Goal: Information Seeking & Learning: Learn about a topic

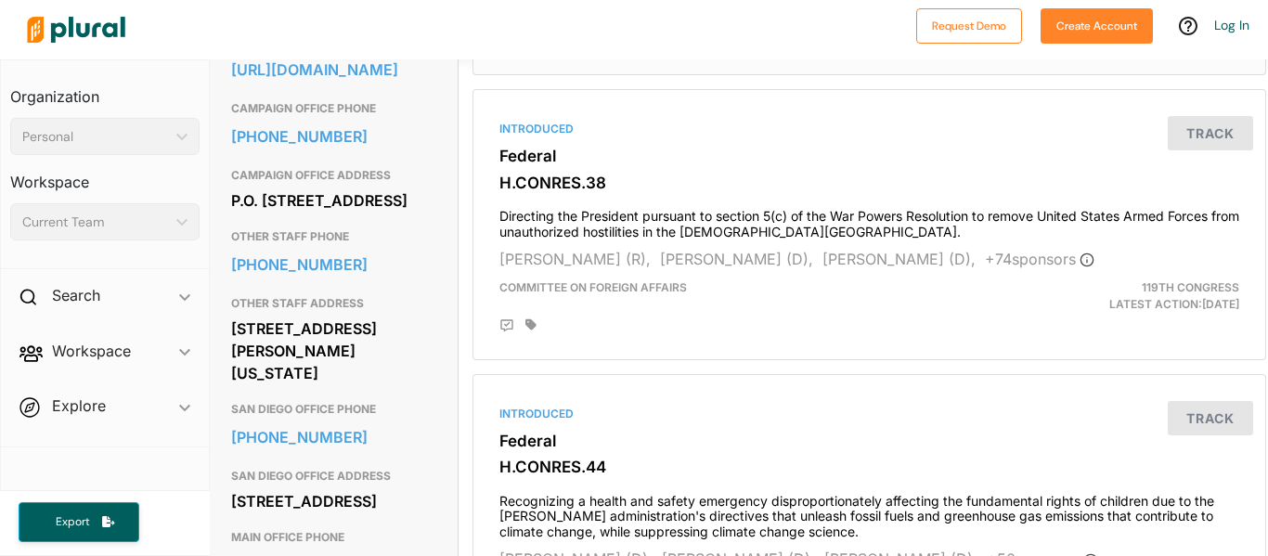
scroll to position [0, 2]
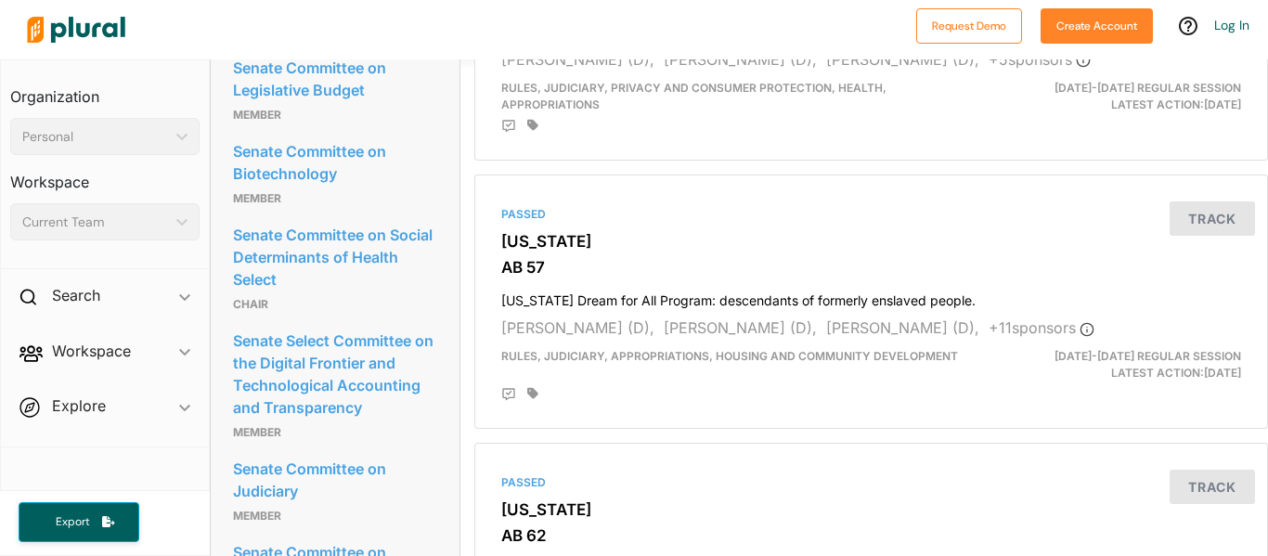
scroll to position [1116, 0]
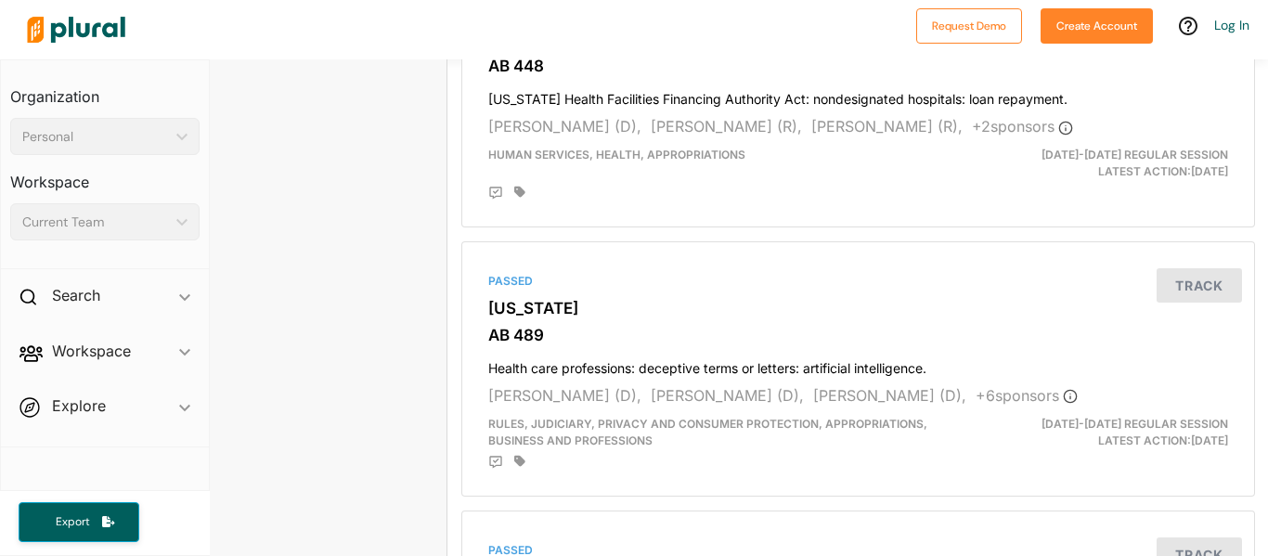
scroll to position [3205, 13]
